Goal: Task Accomplishment & Management: Manage account settings

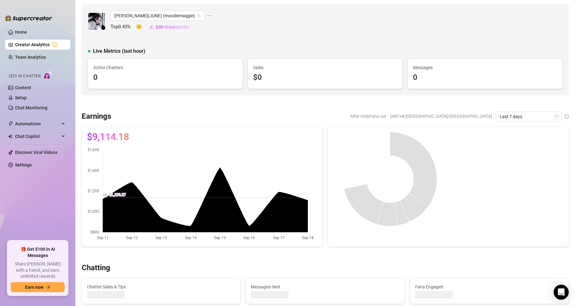
scroll to position [63, 0]
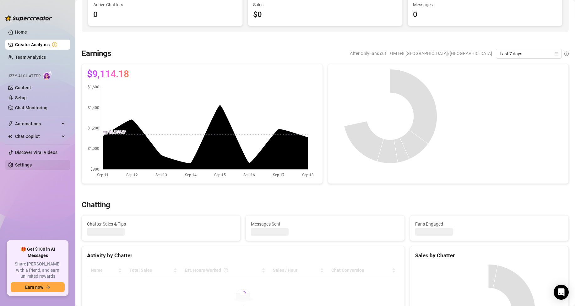
click at [32, 166] on link "Settings" at bounding box center [23, 164] width 17 height 5
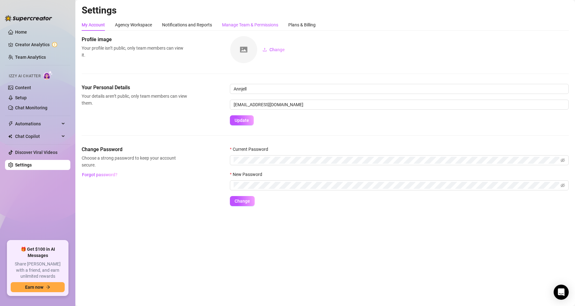
click at [277, 25] on div "Manage Team & Permissions" at bounding box center [250, 24] width 56 height 7
click at [276, 26] on div "Manage Team & Permissions" at bounding box center [250, 24] width 56 height 7
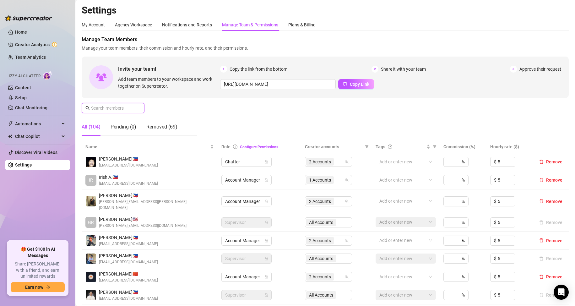
click at [122, 111] on input "text" at bounding box center [113, 108] width 45 height 7
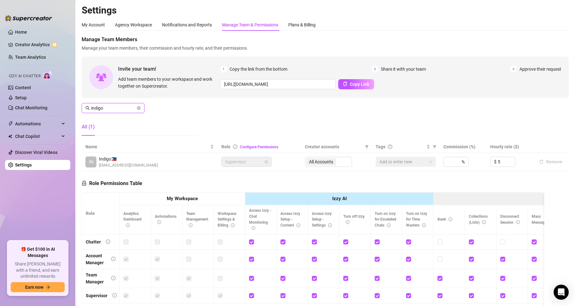
click at [122, 106] on input "indigo" at bounding box center [113, 108] width 45 height 7
click at [121, 109] on input "[PERSON_NAME]" at bounding box center [113, 108] width 45 height 7
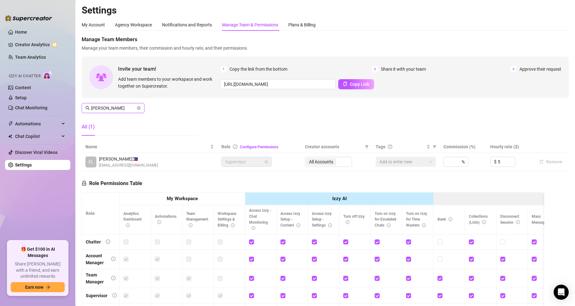
type input "a"
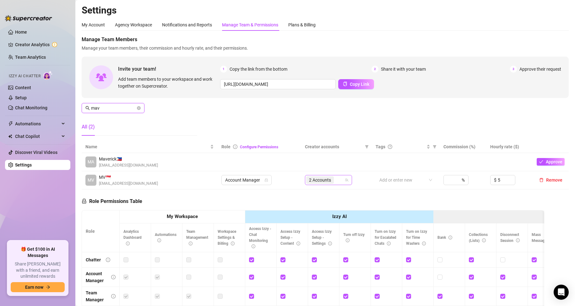
click at [327, 181] on span "2 Accounts" at bounding box center [320, 180] width 22 height 7
type input "mav"
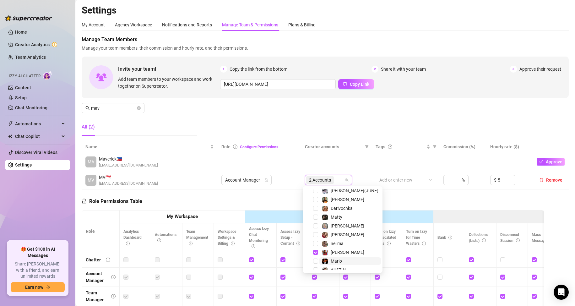
scroll to position [157, 0]
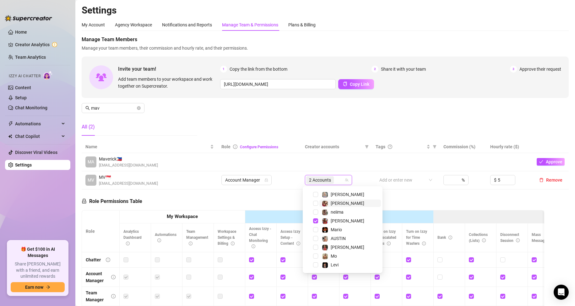
click at [346, 204] on span "[PERSON_NAME]" at bounding box center [350, 203] width 62 height 8
